Goal: Task Accomplishment & Management: Manage account settings

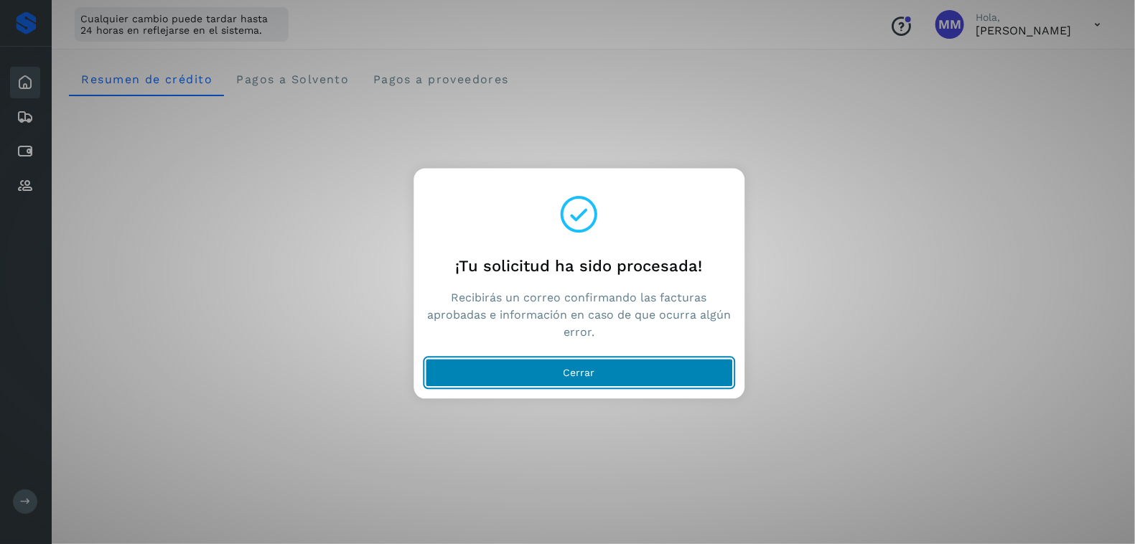
click at [503, 374] on button "Cerrar" at bounding box center [579, 373] width 308 height 29
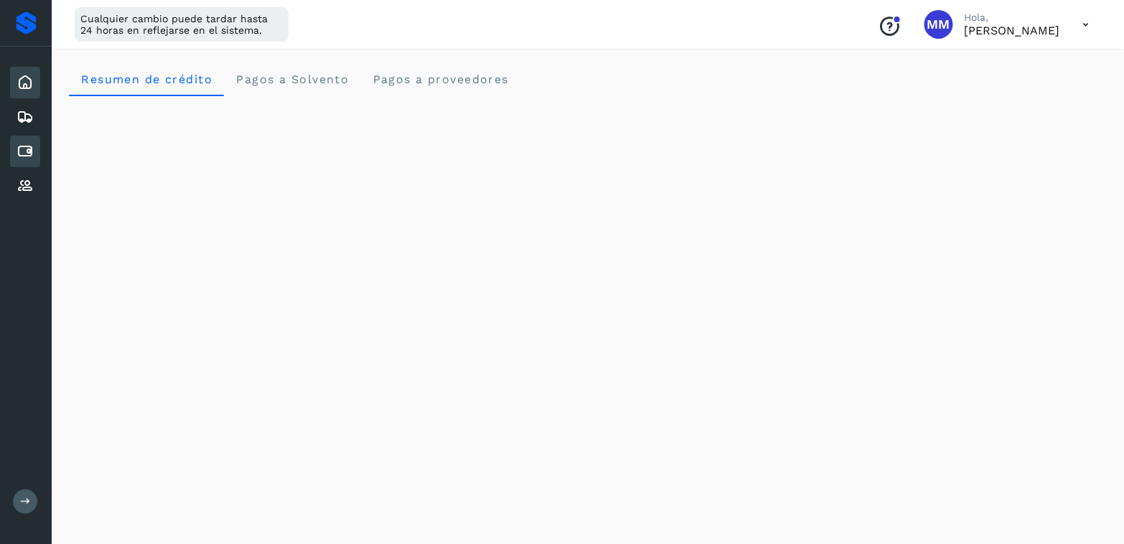
click at [33, 153] on icon at bounding box center [25, 151] width 17 height 17
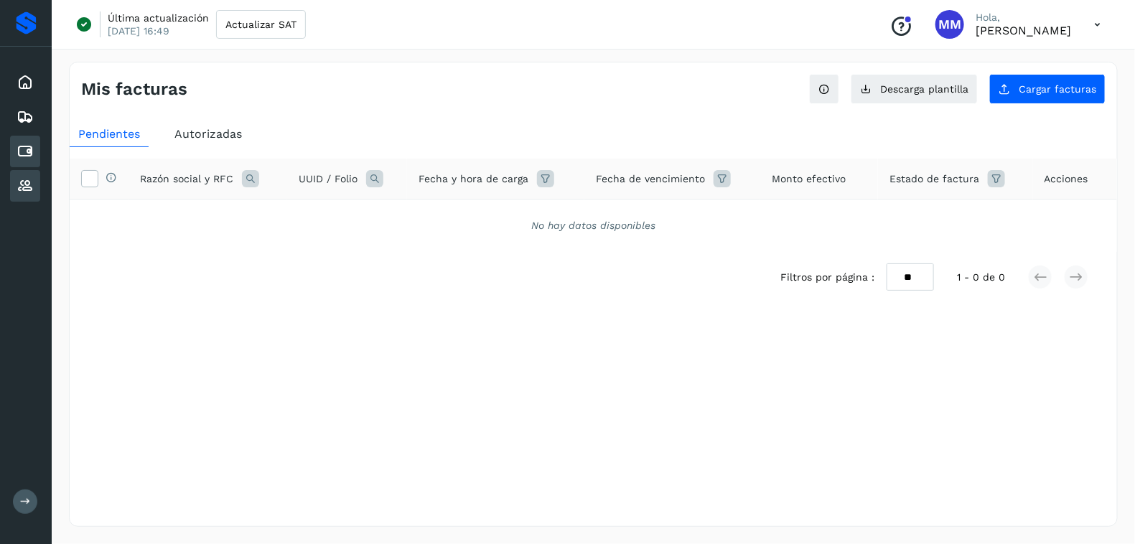
click at [18, 182] on icon at bounding box center [25, 185] width 17 height 17
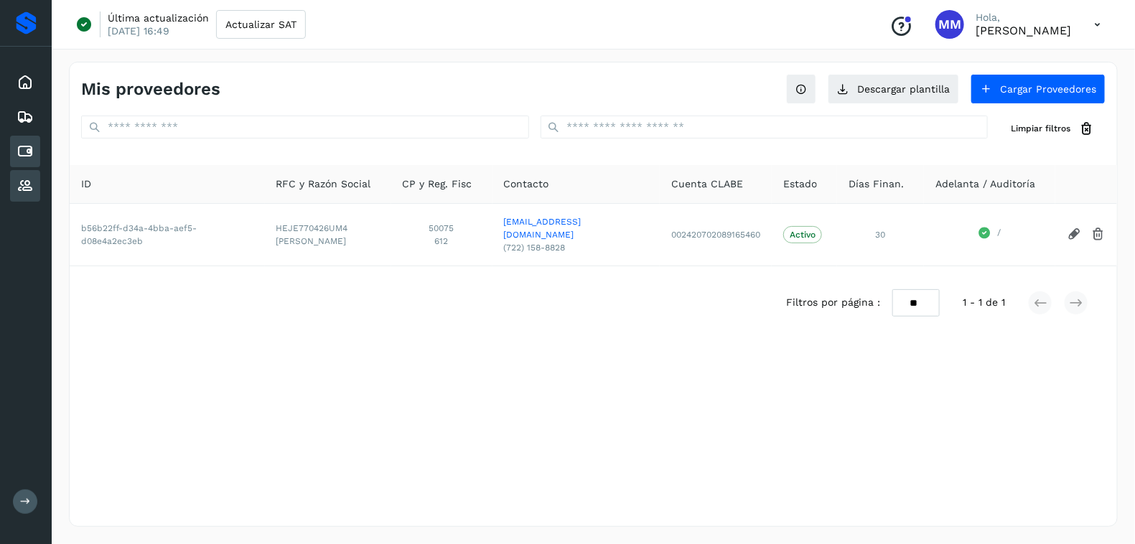
click at [39, 156] on div "Cuentas por pagar" at bounding box center [25, 152] width 30 height 32
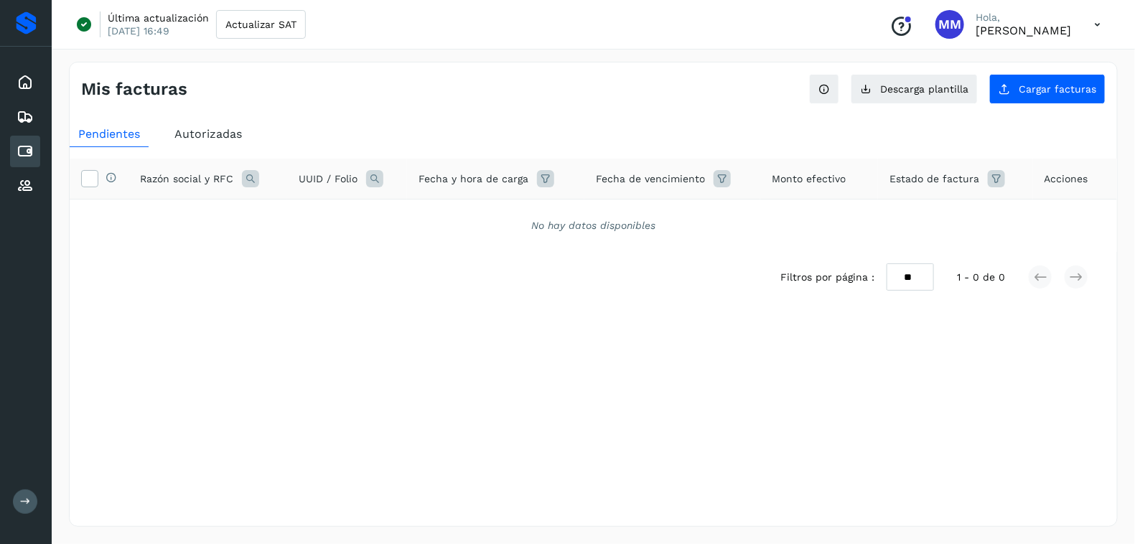
click at [206, 136] on span "Autorizadas" at bounding box center [207, 134] width 67 height 14
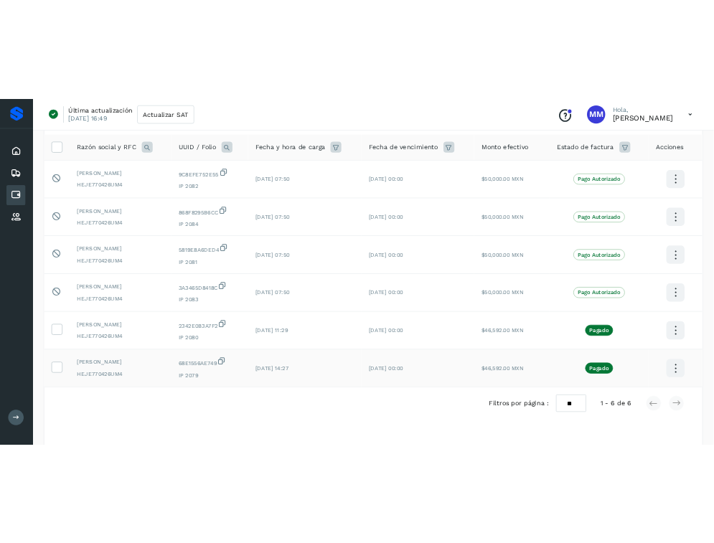
scroll to position [119, 0]
